Goal: Ask a question

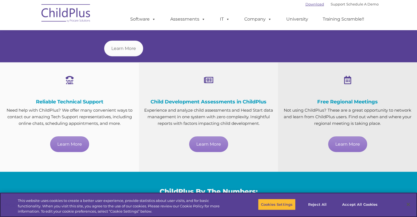
scroll to position [277, 0]
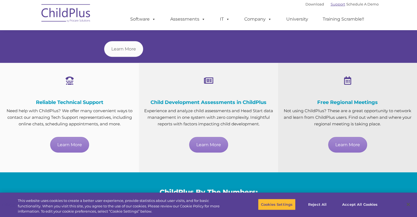
click at [334, 5] on link "Support" at bounding box center [338, 4] width 15 height 4
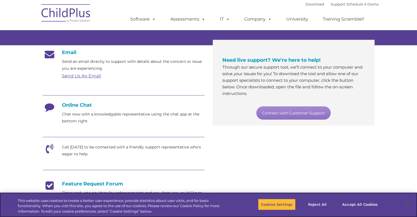
scroll to position [83, 0]
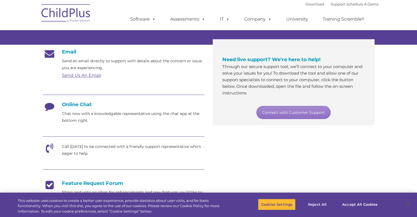
click at [79, 106] on h4 "Online Chat" at bounding box center [124, 105] width 162 height 6
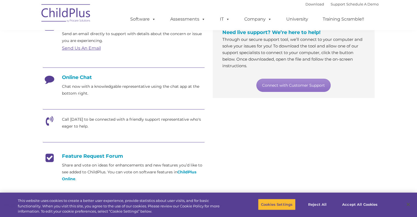
scroll to position [111, 0]
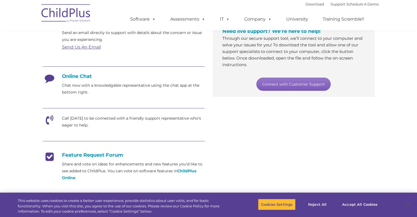
click at [286, 85] on link "Connect with Customer Support" at bounding box center [294, 84] width 74 height 13
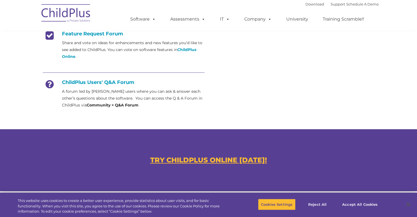
scroll to position [231, 0]
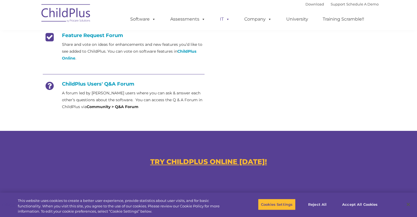
click at [226, 20] on span at bounding box center [227, 18] width 6 height 5
click at [229, 20] on link "IT" at bounding box center [225, 19] width 21 height 11
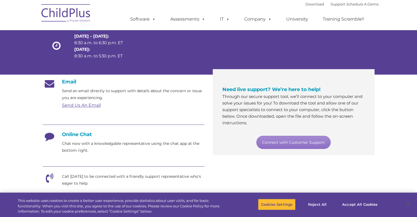
scroll to position [51, 0]
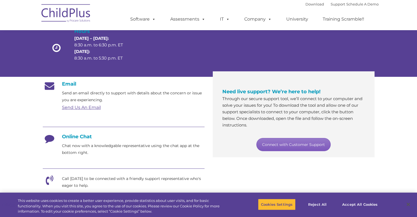
click at [273, 139] on link "Connect with Customer Support" at bounding box center [294, 144] width 74 height 13
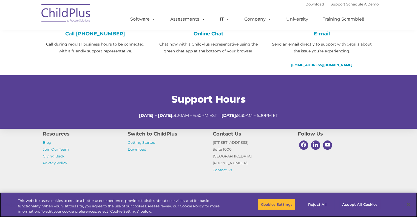
scroll to position [193, 0]
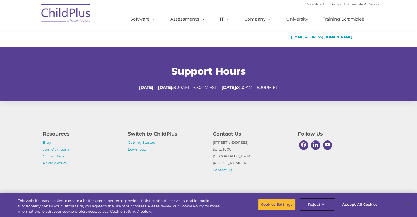
click at [321, 205] on button "Reject All" at bounding box center [318, 205] width 34 height 12
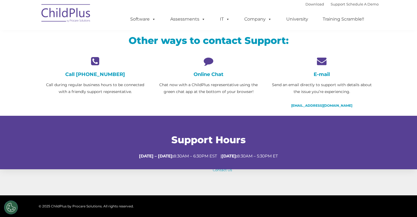
scroll to position [0, 0]
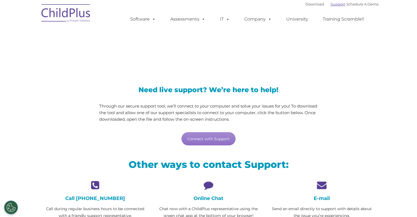
click at [331, 4] on link "Support" at bounding box center [338, 4] width 15 height 4
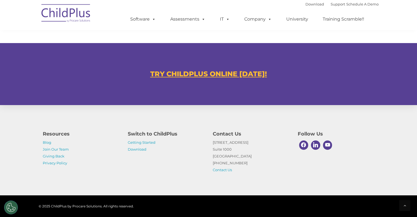
scroll to position [323, 0]
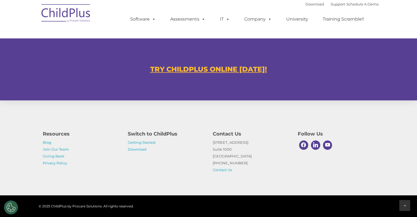
click at [405, 204] on icon at bounding box center [405, 206] width 2 height 4
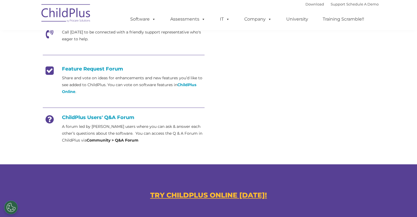
scroll to position [200, 0]
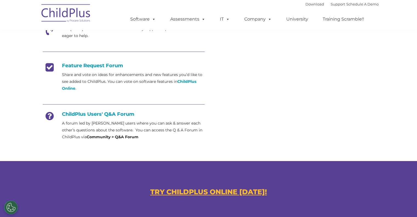
click at [123, 136] on strong "Community > Q&A Forum" at bounding box center [113, 136] width 52 height 5
click at [115, 116] on h4 "ChildPlus Users' Q&A Forum" at bounding box center [124, 114] width 162 height 6
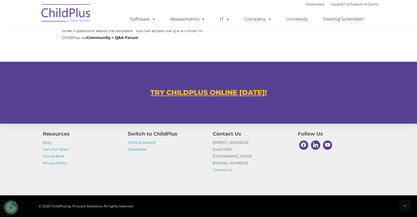
scroll to position [323, 0]
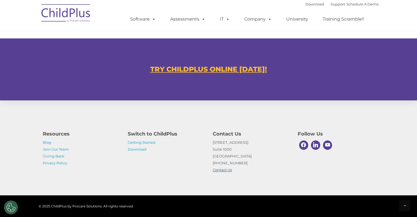
click at [222, 171] on link "Contact Us" at bounding box center [222, 170] width 19 height 4
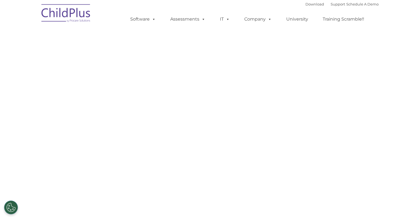
select select "MEDIUM"
